Goal: Task Accomplishment & Management: Manage account settings

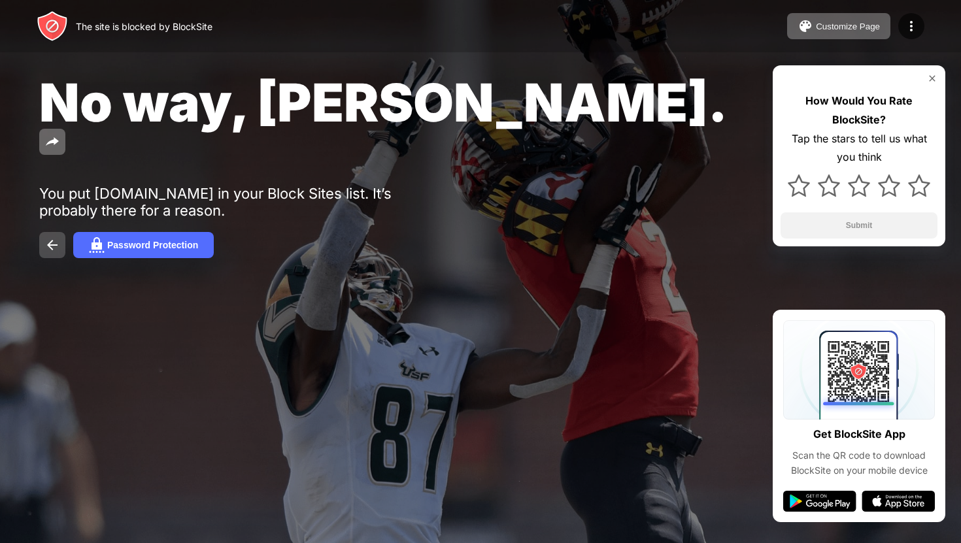
click at [41, 232] on button at bounding box center [52, 245] width 26 height 26
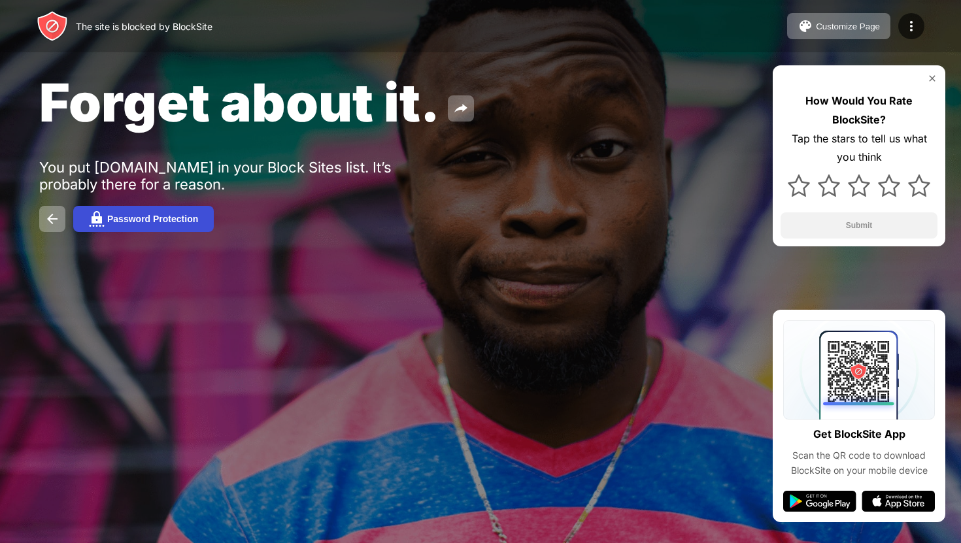
click at [128, 213] on button "Password Protection" at bounding box center [143, 219] width 141 height 26
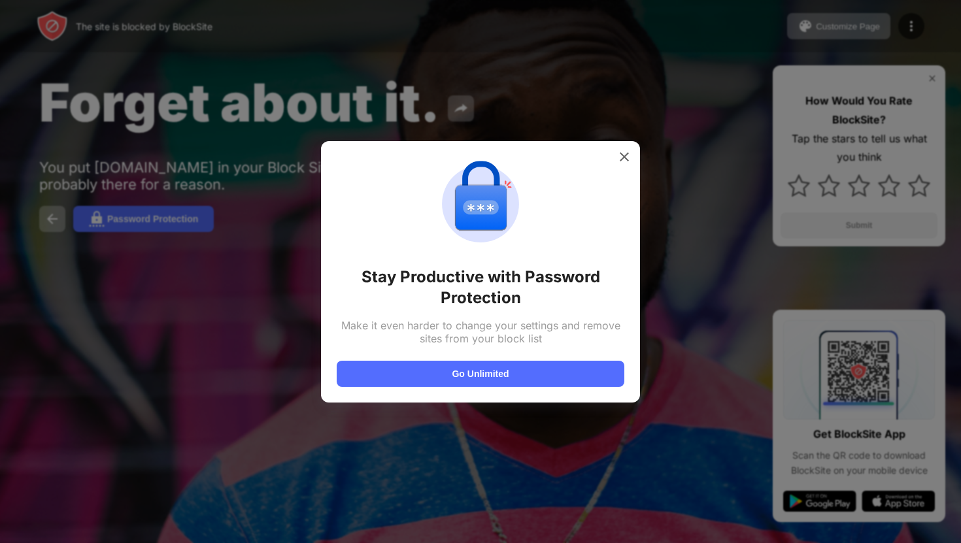
drag, startPoint x: 407, startPoint y: 382, endPoint x: 607, endPoint y: 109, distance: 339.0
click at [607, 543] on div "Stay Productive with Password Protection Make it even harder to change your set…" at bounding box center [480, 543] width 961 height 0
click at [622, 159] on img at bounding box center [624, 156] width 13 height 13
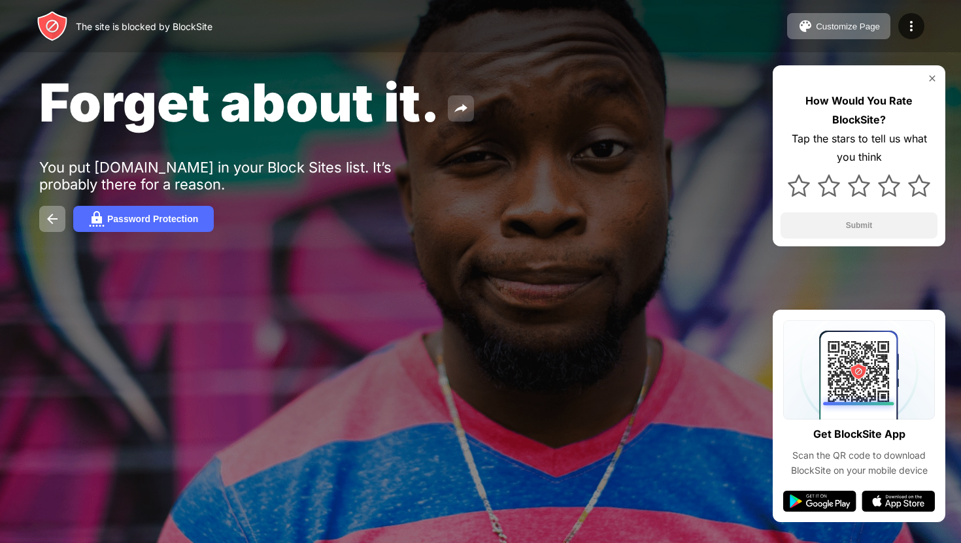
click at [461, 107] on img at bounding box center [461, 109] width 16 height 16
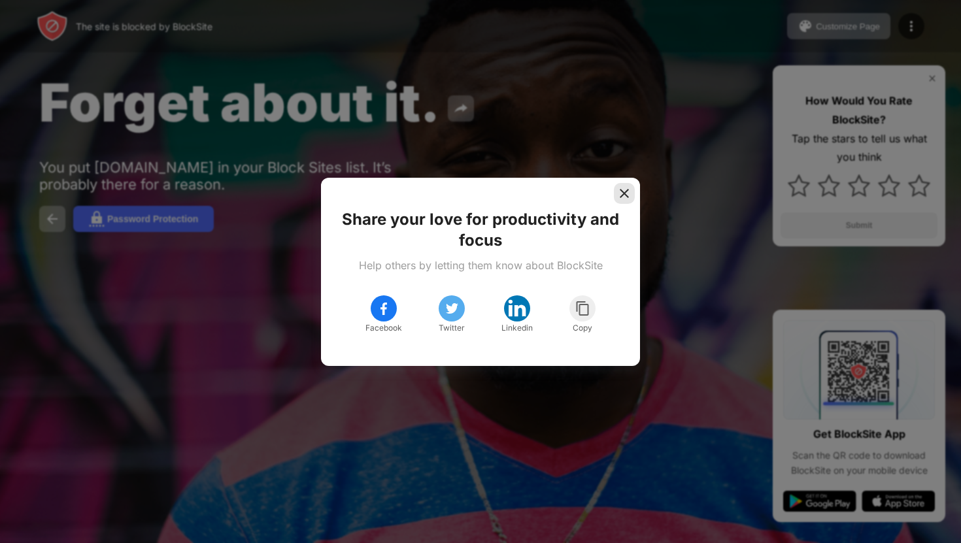
click at [625, 193] on img at bounding box center [624, 193] width 13 height 13
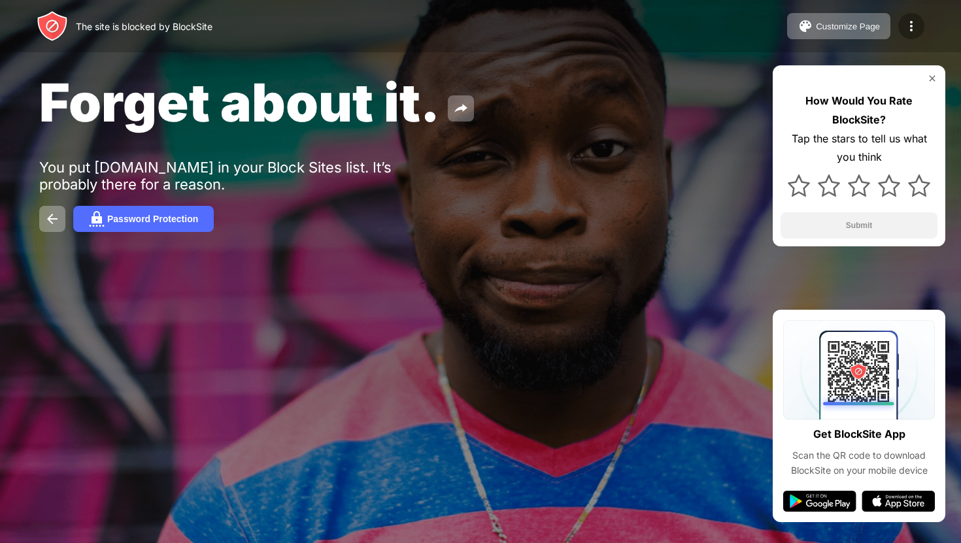
click at [914, 27] on img at bounding box center [911, 26] width 16 height 16
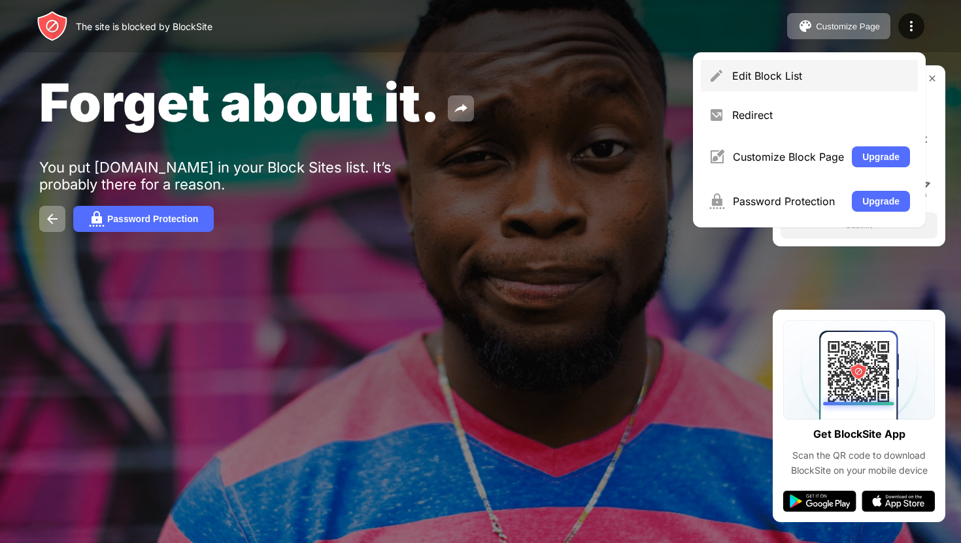
click at [784, 75] on div "Edit Block List" at bounding box center [821, 75] width 178 height 13
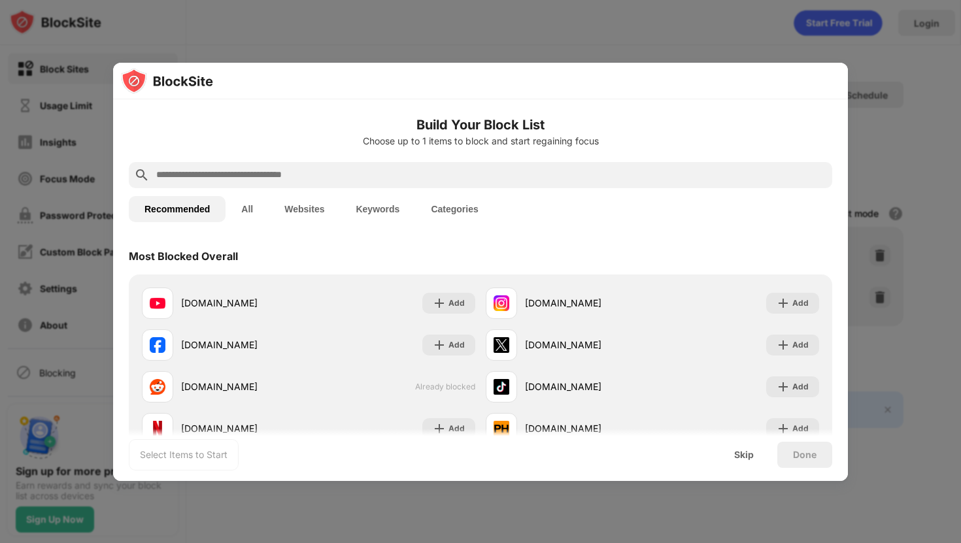
click at [286, 214] on button "Websites" at bounding box center [304, 209] width 71 height 26
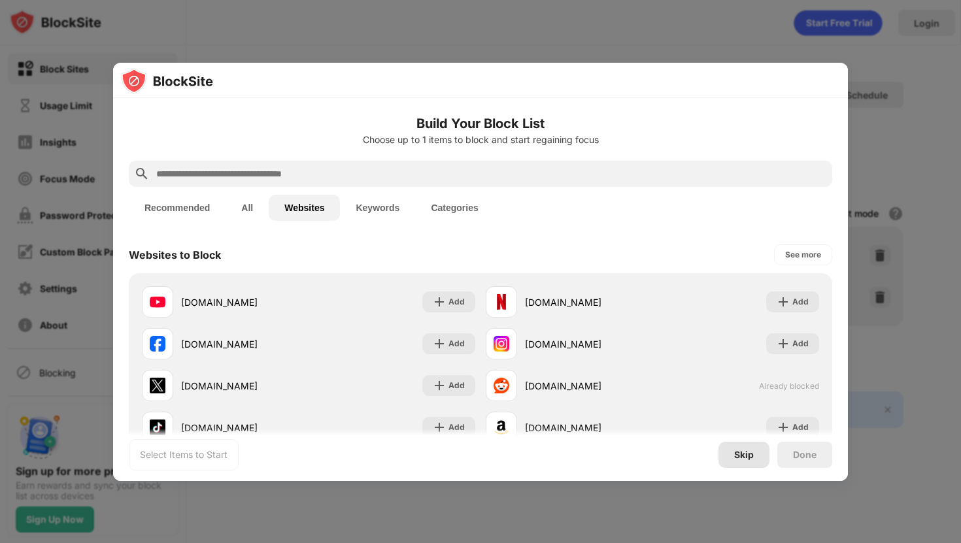
click at [743, 459] on div "Skip" at bounding box center [744, 455] width 20 height 10
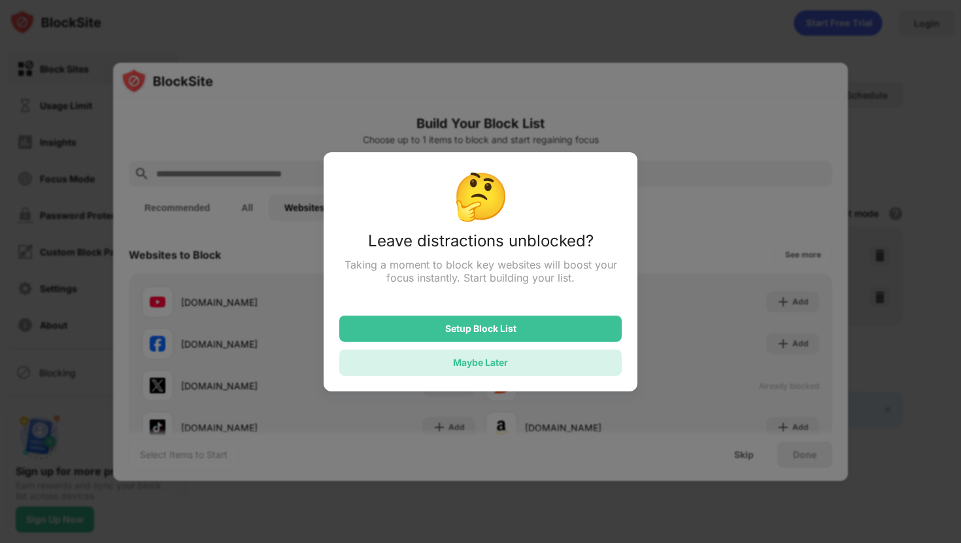
click at [547, 371] on div "Maybe Later" at bounding box center [480, 363] width 282 height 26
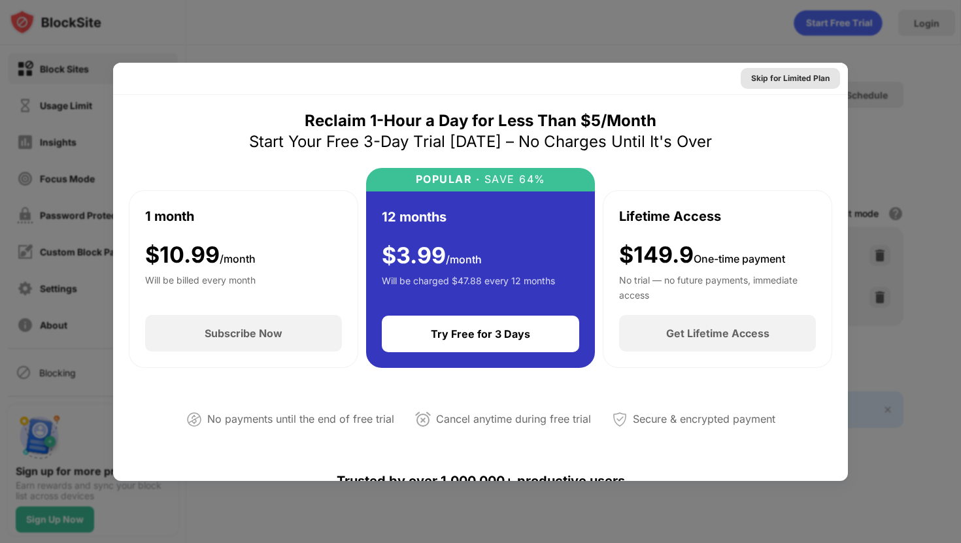
click at [792, 76] on div "Skip for Limited Plan" at bounding box center [790, 78] width 78 height 13
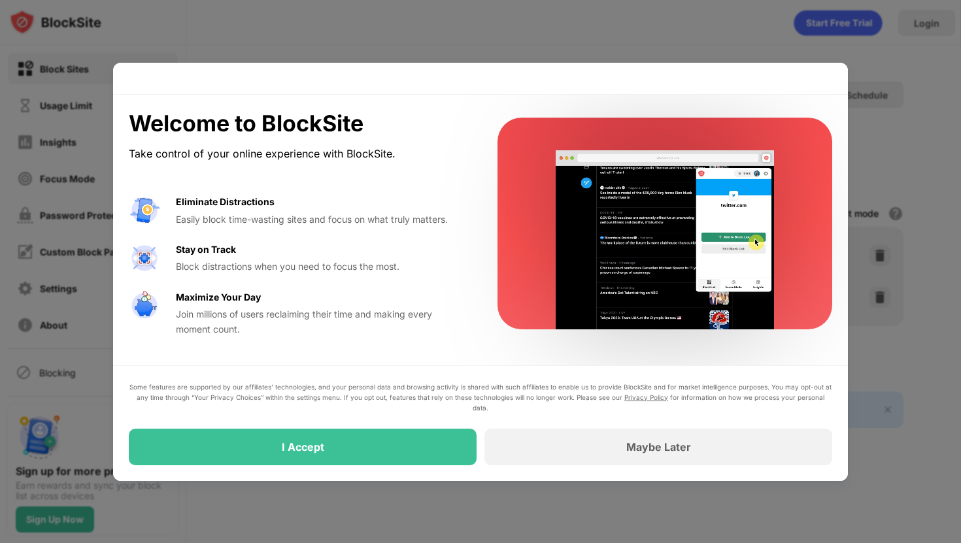
click at [558, 430] on div "Maybe Later" at bounding box center [658, 447] width 348 height 37
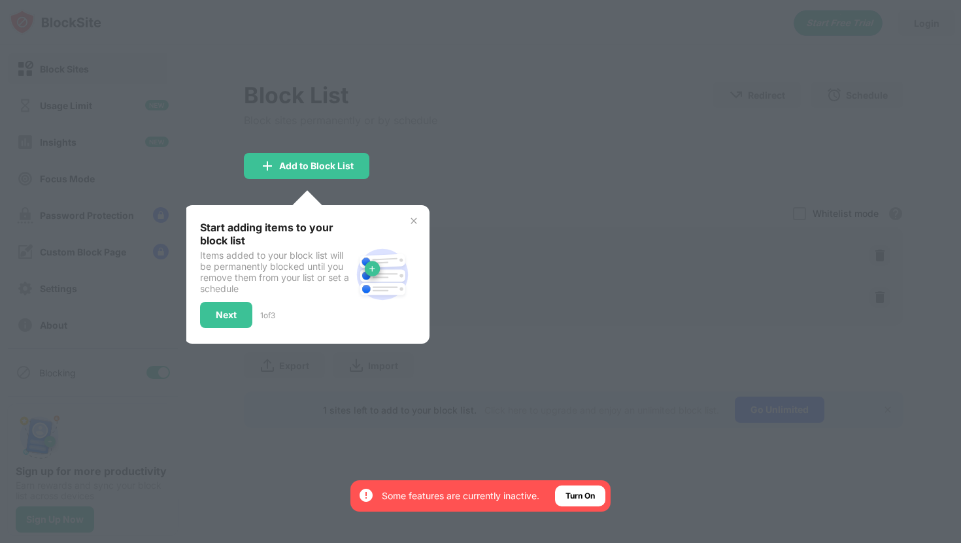
click at [469, 218] on div at bounding box center [480, 271] width 961 height 543
click at [414, 220] on img at bounding box center [414, 221] width 10 height 10
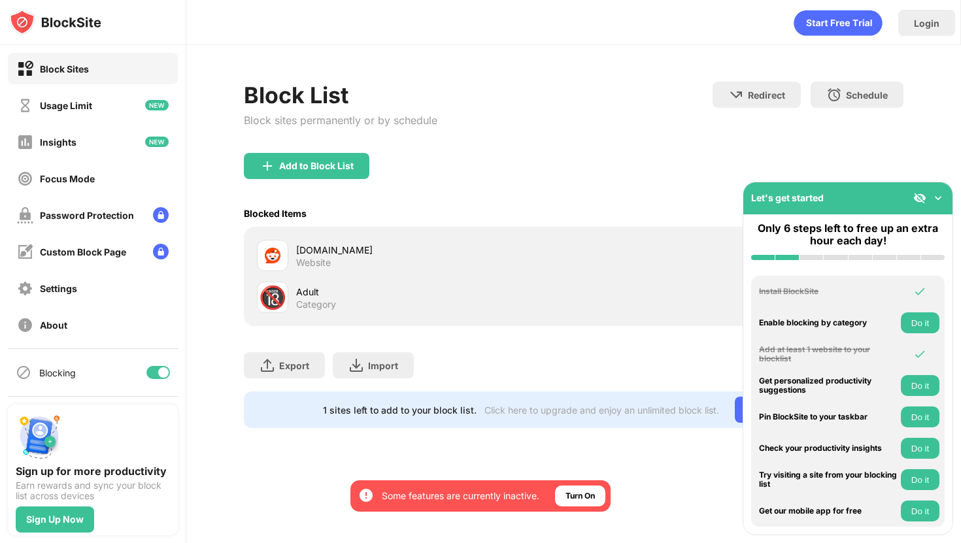
click at [318, 261] on div "Website" at bounding box center [313, 263] width 35 height 12
click at [266, 256] on img at bounding box center [273, 256] width 16 height 16
click at [260, 309] on div "🔞" at bounding box center [272, 297] width 31 height 31
click at [275, 292] on div "🔞" at bounding box center [272, 297] width 27 height 27
click at [859, 210] on div "Let's get started" at bounding box center [847, 198] width 209 height 32
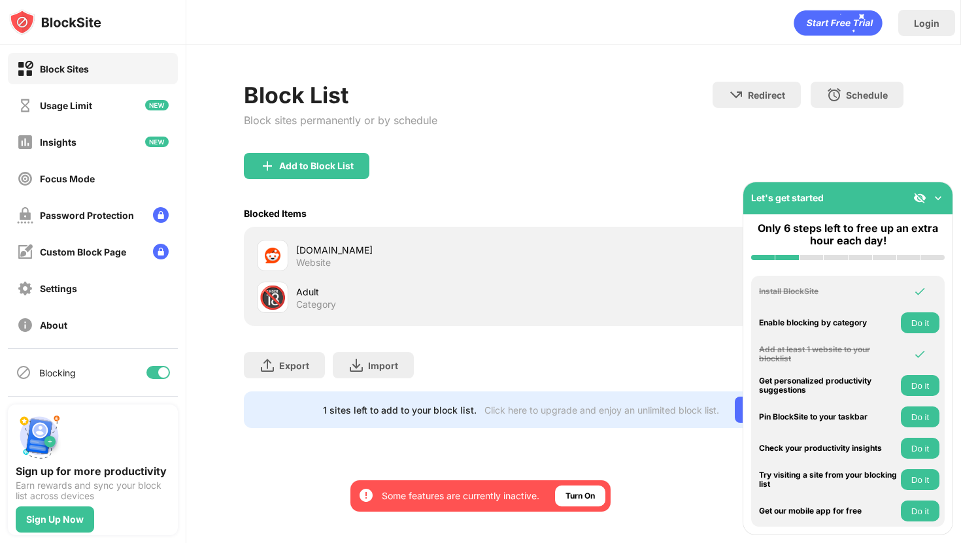
click at [703, 137] on div "Block List Block sites permanently or by schedule Redirect Choose a site to be …" at bounding box center [574, 117] width 660 height 71
click at [941, 195] on img at bounding box center [937, 198] width 13 height 13
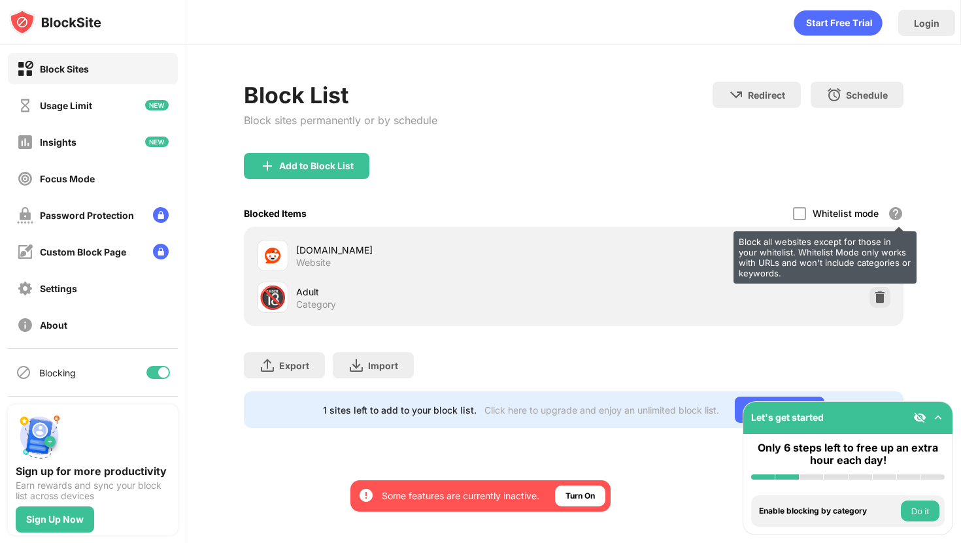
click at [881, 256] on div "Block all websites except for those in your whitelist. Whitelist Mode only work…" at bounding box center [824, 257] width 183 height 52
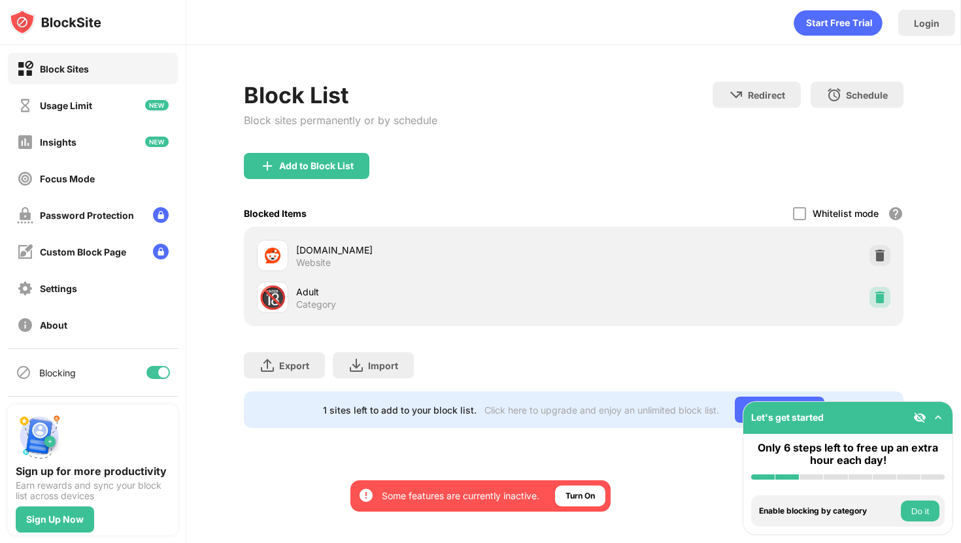
click at [878, 297] on img at bounding box center [879, 297] width 13 height 13
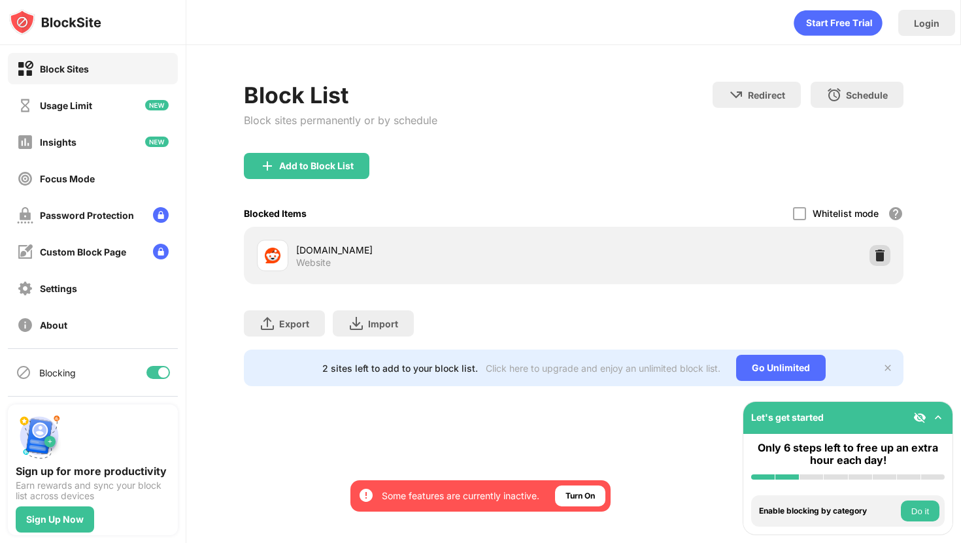
click at [881, 251] on img at bounding box center [879, 255] width 13 height 13
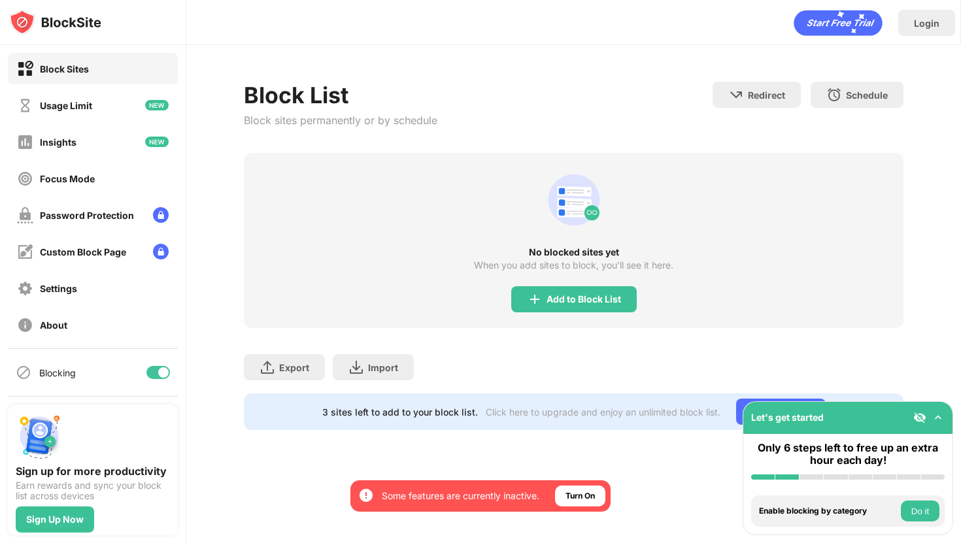
click at [648, 114] on div "Block List Block sites permanently or by schedule Redirect Choose a site to be …" at bounding box center [574, 117] width 660 height 71
